Goal: Navigation & Orientation: Go to known website

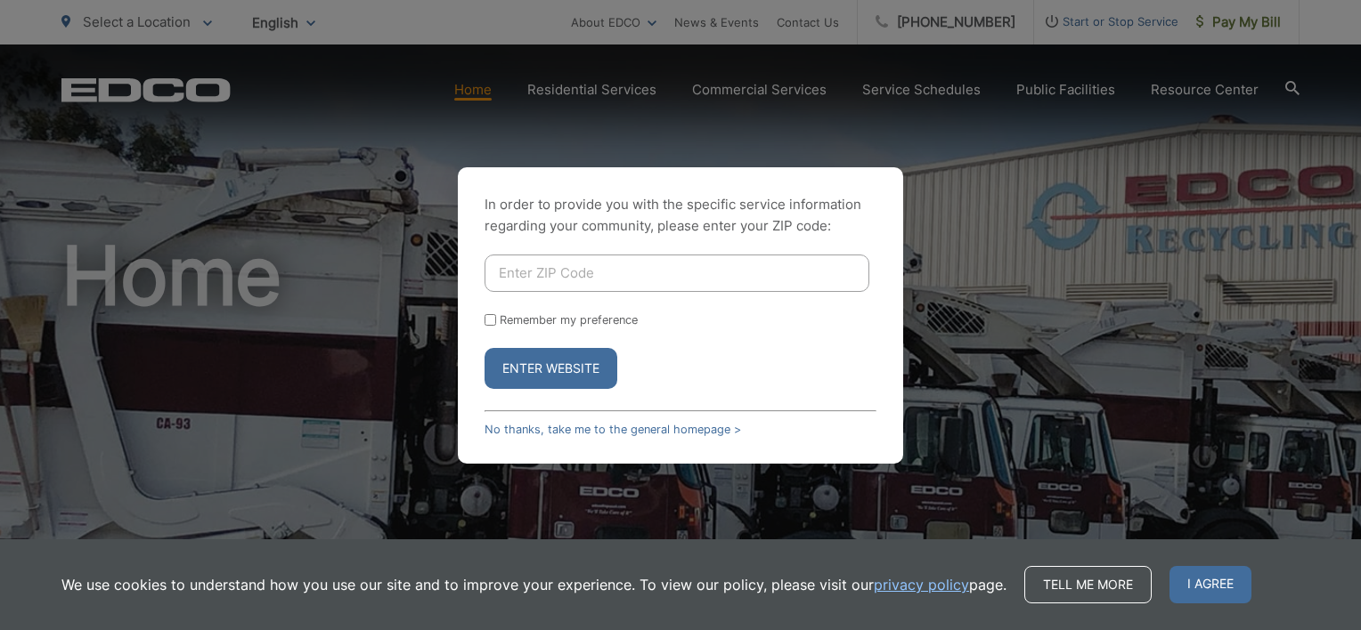
click at [695, 275] on input "Enter ZIP Code" at bounding box center [676, 273] width 385 height 37
click at [622, 271] on input "Enter ZIP Code" at bounding box center [676, 273] width 385 height 37
type input "92111"
click at [561, 370] on button "Enter Website" at bounding box center [550, 368] width 133 height 41
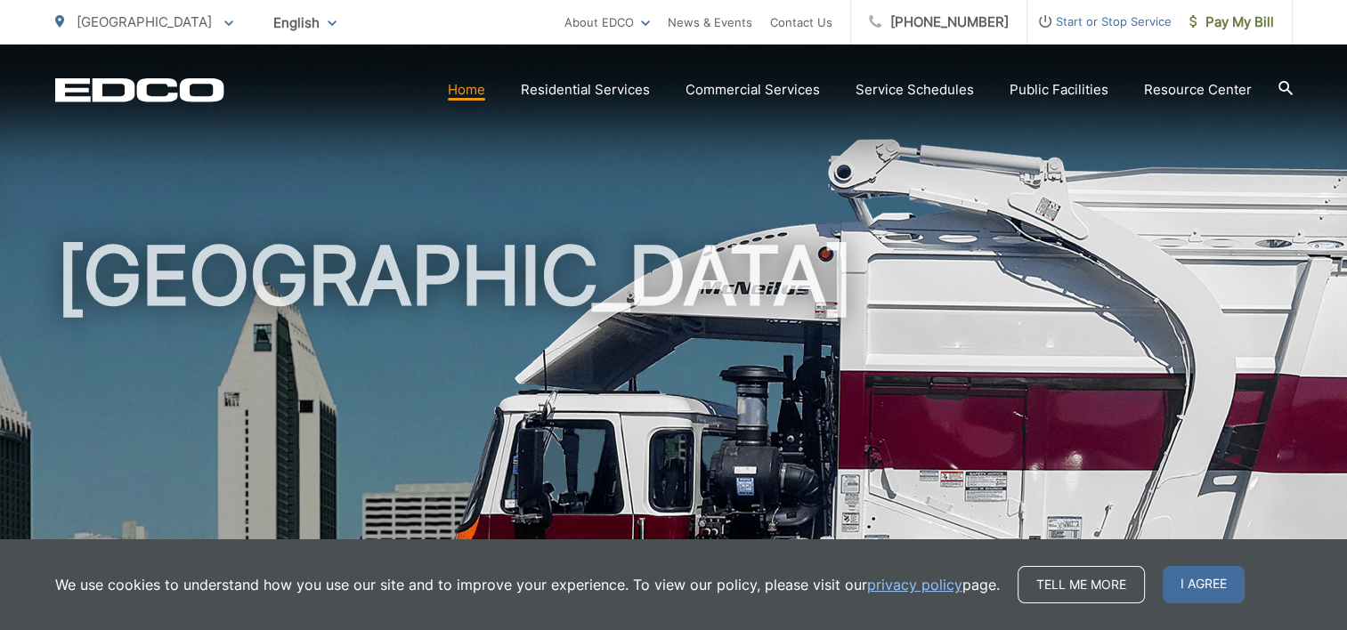
click at [1208, 592] on span "I agree" at bounding box center [1204, 584] width 82 height 37
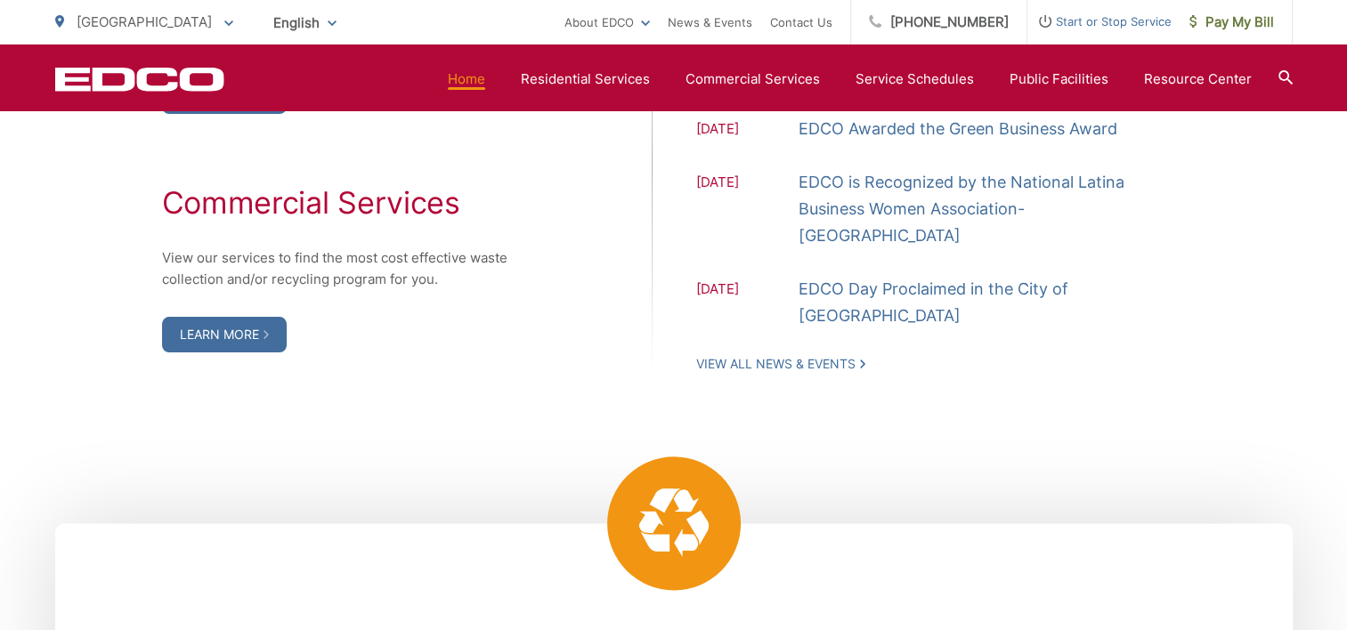
scroll to position [2404, 0]
